Goal: Task Accomplishment & Management: Manage account settings

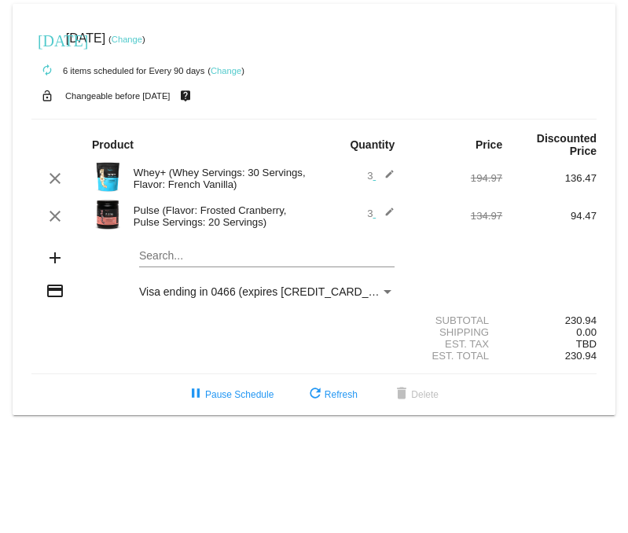
click at [384, 181] on mat-icon "edit" at bounding box center [384, 178] width 19 height 19
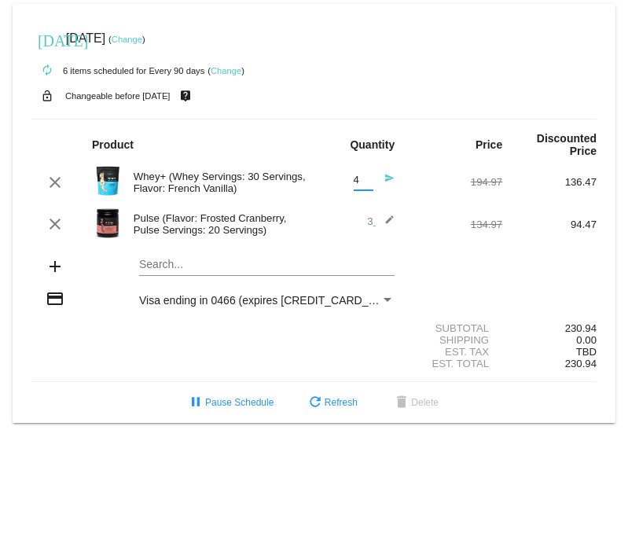
click at [364, 180] on input "4" at bounding box center [363, 180] width 20 height 12
click at [364, 180] on input "5" at bounding box center [363, 180] width 20 height 12
click at [364, 186] on input "4" at bounding box center [363, 180] width 20 height 12
click at [364, 186] on input "3" at bounding box center [363, 180] width 20 height 12
click at [364, 186] on input "2" at bounding box center [363, 180] width 20 height 12
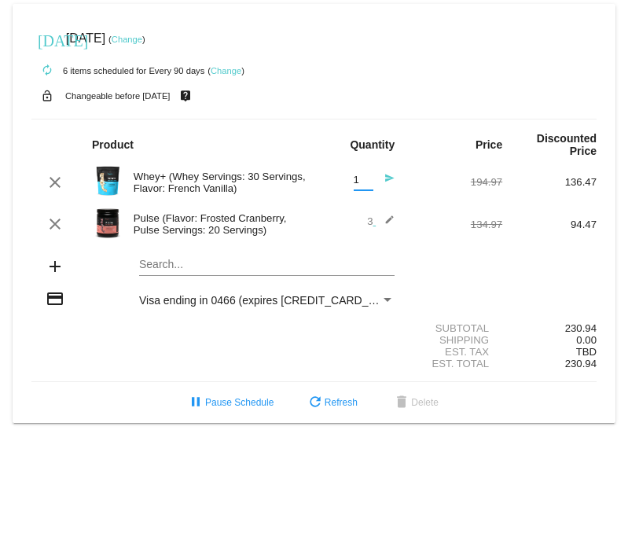
type input "1"
click at [364, 186] on input "1" at bounding box center [363, 180] width 20 height 12
click at [365, 218] on div "3 edit" at bounding box center [362, 223] width 68 height 19
click at [387, 225] on mat-icon "edit" at bounding box center [384, 223] width 19 height 19
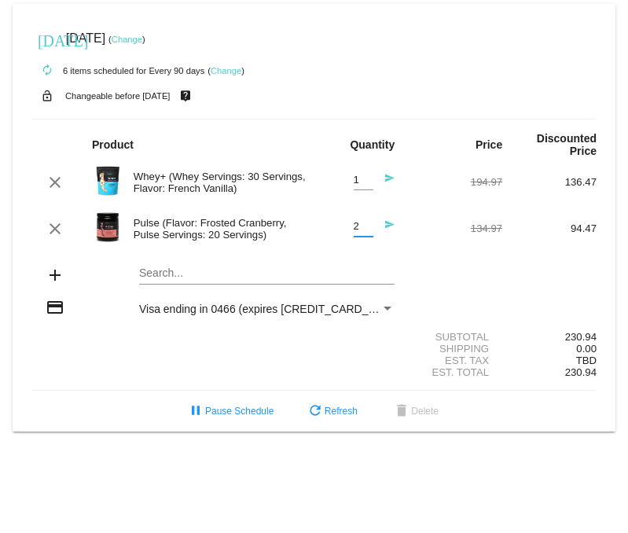
click at [366, 232] on input "2" at bounding box center [363, 227] width 20 height 12
type input "1"
click at [366, 232] on input "1" at bounding box center [363, 227] width 20 height 12
click at [581, 233] on div "94.47" at bounding box center [549, 228] width 94 height 12
click at [385, 180] on mat-icon "send" at bounding box center [384, 182] width 19 height 19
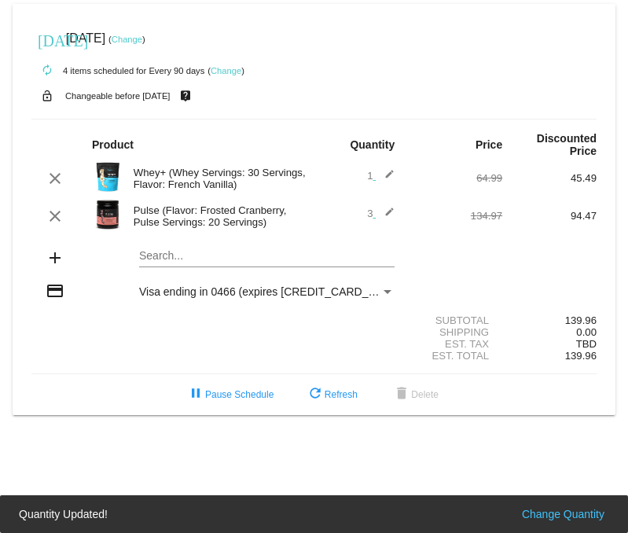
click at [388, 215] on mat-icon "edit" at bounding box center [384, 216] width 19 height 19
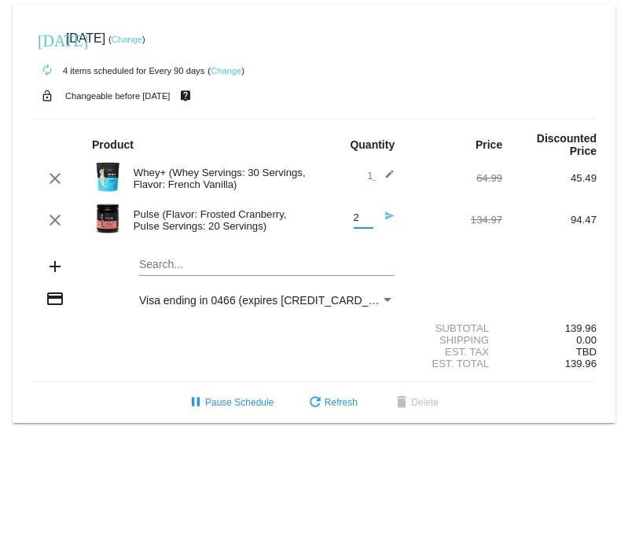
click at [363, 221] on input "2" at bounding box center [363, 218] width 20 height 12
type input "1"
click at [363, 221] on input "1" at bounding box center [363, 218] width 20 height 12
click at [385, 221] on mat-icon "send" at bounding box center [384, 220] width 19 height 19
